Goal: Information Seeking & Learning: Learn about a topic

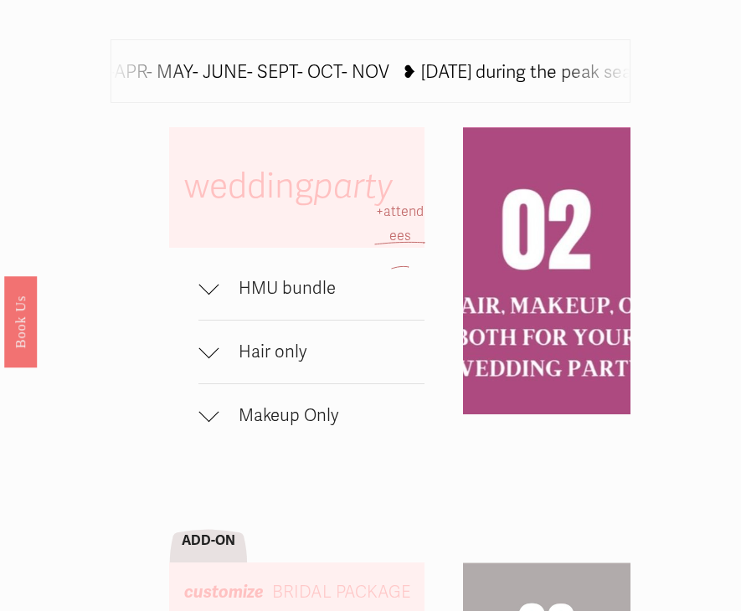
scroll to position [761, 0]
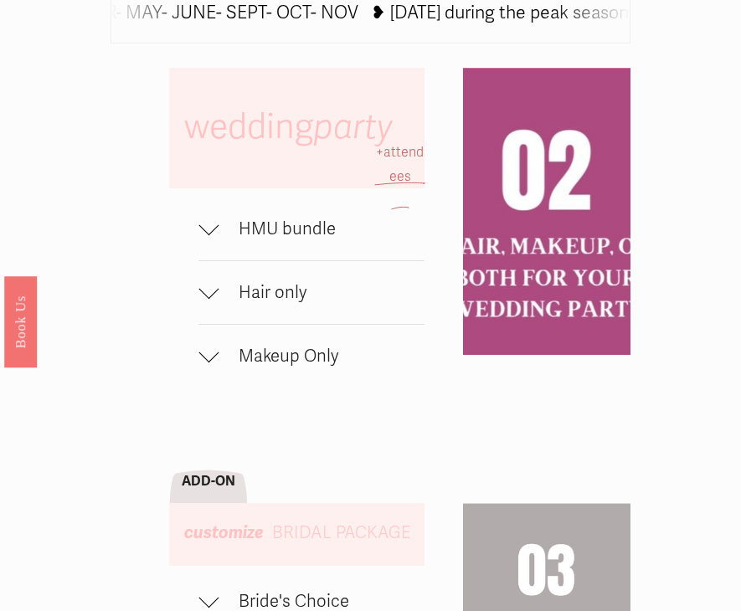
click at [198, 303] on div at bounding box center [208, 293] width 20 height 20
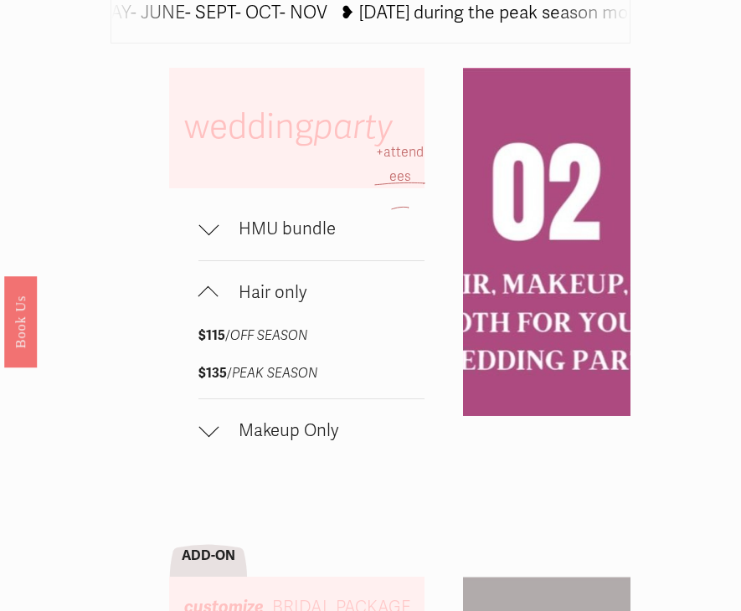
click at [211, 437] on div at bounding box center [208, 427] width 20 height 20
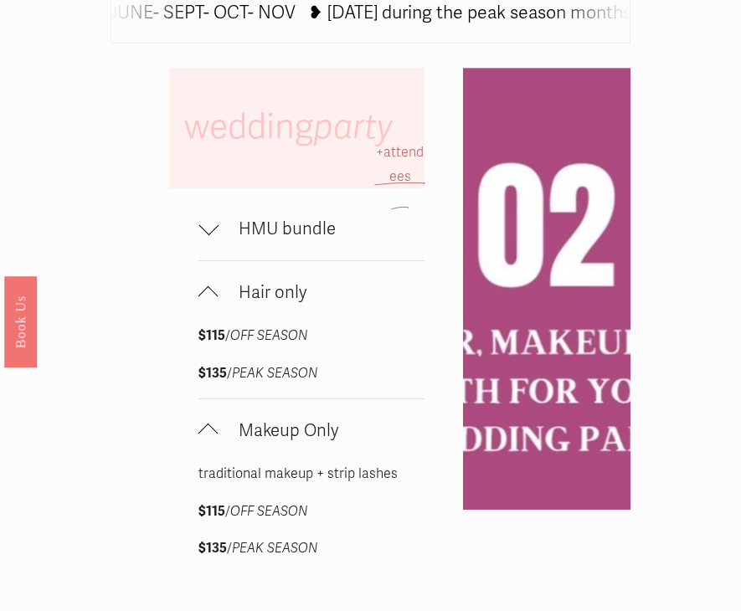
click at [213, 239] on div at bounding box center [208, 229] width 20 height 20
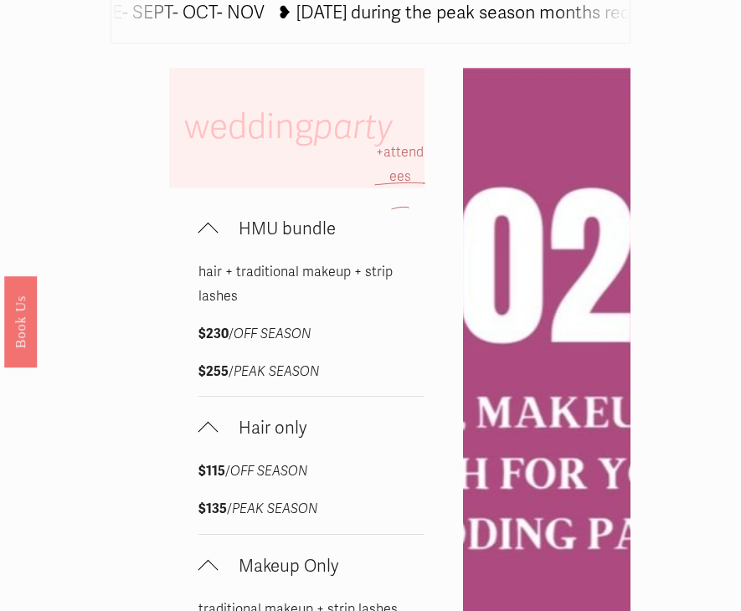
click at [213, 243] on div at bounding box center [208, 233] width 20 height 20
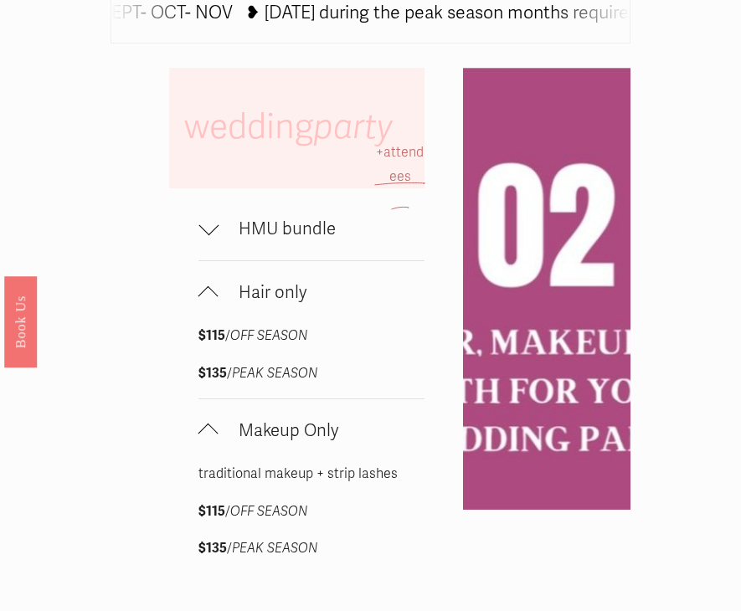
click at [217, 299] on button "Hair only" at bounding box center [311, 292] width 226 height 63
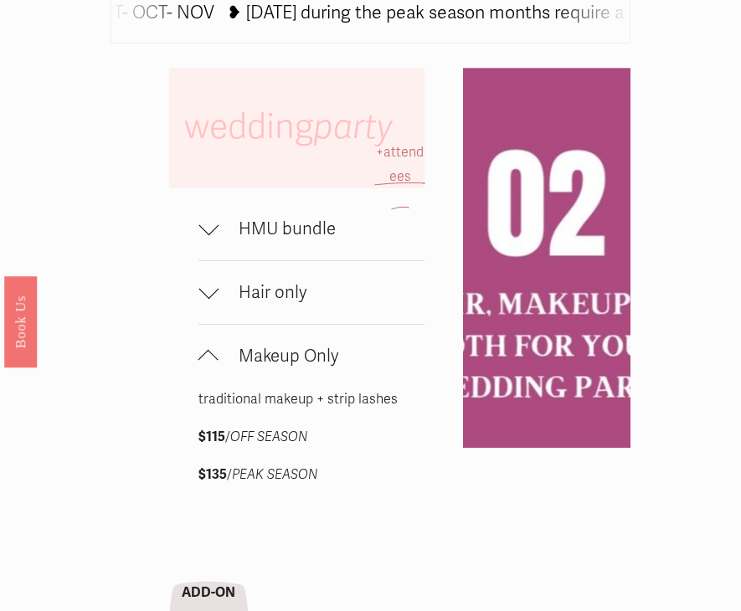
click at [208, 370] on div at bounding box center [208, 360] width 20 height 20
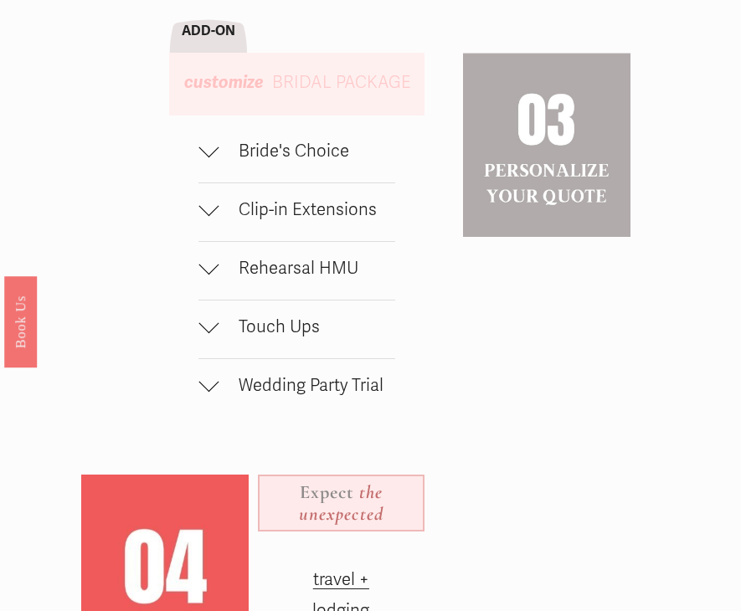
scroll to position [1213, 0]
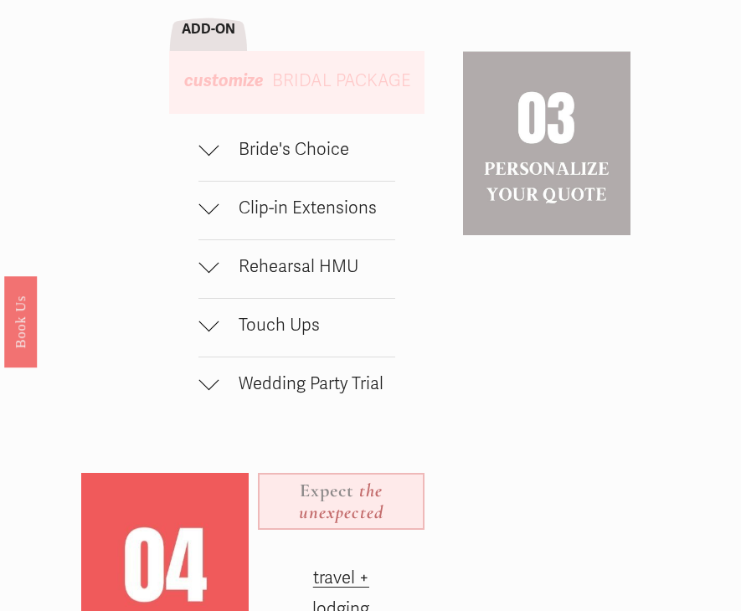
click at [210, 160] on div at bounding box center [208, 150] width 20 height 20
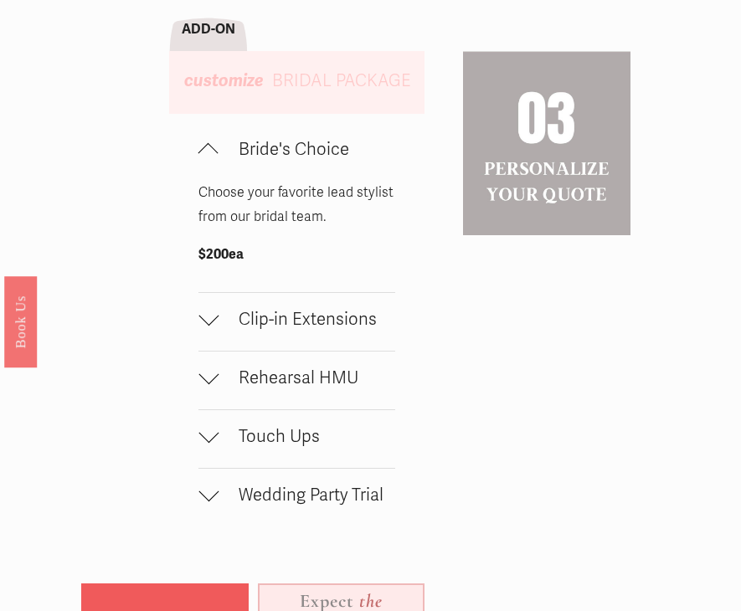
click at [210, 163] on div at bounding box center [208, 153] width 20 height 20
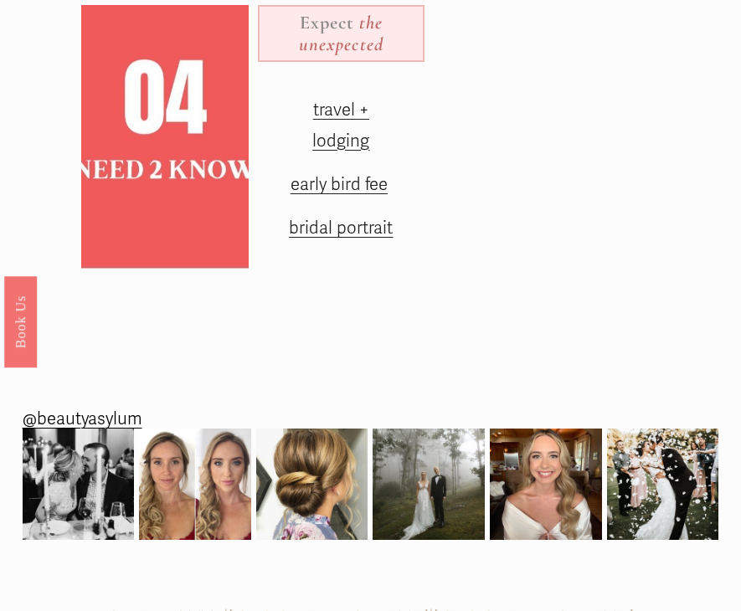
scroll to position [1802, 0]
